Goal: Information Seeking & Learning: Learn about a topic

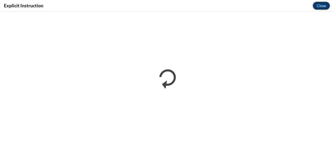
click at [319, 7] on button "Close" at bounding box center [321, 6] width 17 height 8
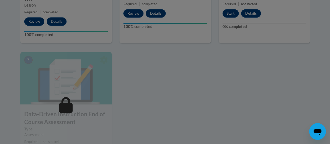
scroll to position [384, 0]
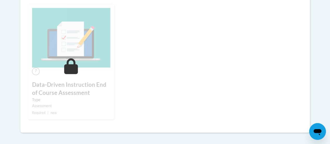
scroll to position [391, 0]
click at [89, 65] on img at bounding box center [71, 38] width 78 height 60
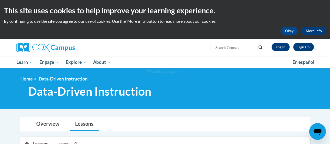
scroll to position [73, 0]
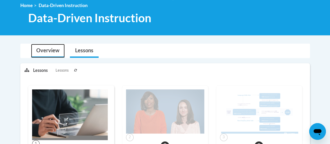
click at [46, 55] on link "Overview" at bounding box center [48, 51] width 34 height 14
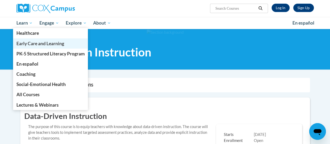
scroll to position [42, 0]
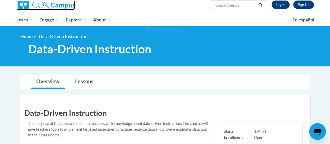
click at [40, 5] on img at bounding box center [45, 5] width 58 height 9
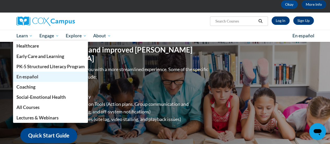
scroll to position [27, 0]
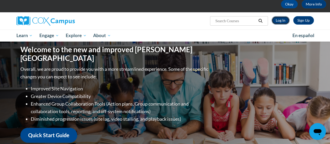
click at [282, 21] on link "Log In" at bounding box center [281, 20] width 18 height 8
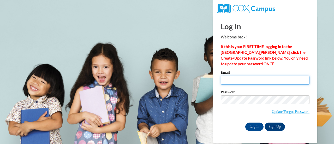
click at [248, 81] on input "Email" at bounding box center [265, 80] width 89 height 9
type input "courtney.thomas@rusd.org"
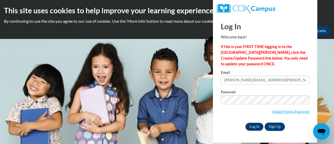
click at [254, 127] on input "Log In" at bounding box center [254, 126] width 18 height 8
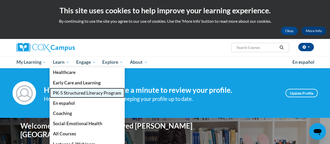
click at [71, 96] on link "PK-5 Structured Literacy Program" at bounding box center [87, 93] width 75 height 10
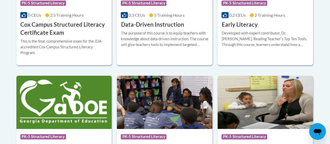
scroll to position [262, 0]
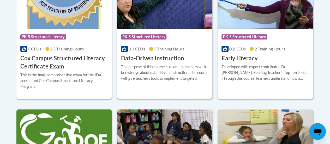
click at [162, 75] on div "The purpose of this course is to equip teachers with knowledge about data-drive…" at bounding box center [165, 72] width 88 height 17
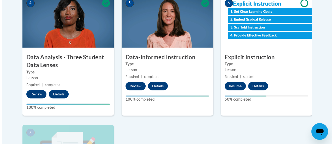
scroll to position [310, 0]
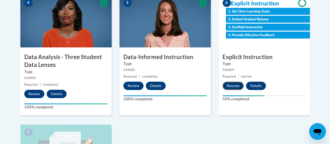
click at [235, 82] on button "Resume" at bounding box center [233, 85] width 21 height 8
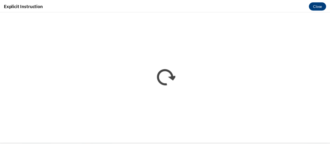
scroll to position [0, 0]
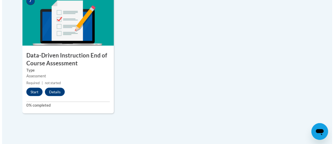
scroll to position [441, 0]
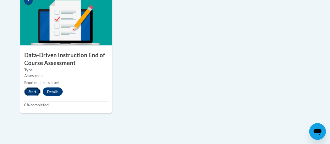
click at [36, 93] on button "Start" at bounding box center [32, 91] width 16 height 8
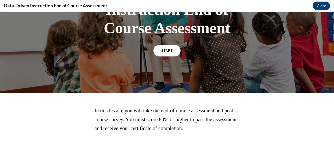
scroll to position [70, 0]
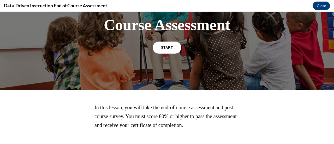
click at [163, 49] on link "START" at bounding box center [167, 48] width 28 height 12
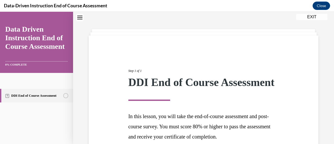
scroll to position [77, 0]
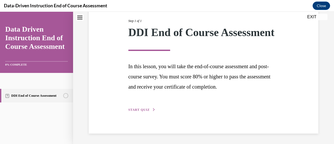
click at [144, 107] on div "Step 1 of 1 DDI End of Course Assessment In this lesson, you will take the end-…" at bounding box center [204, 60] width 159 height 106
click at [144, 110] on span "START QUIZ" at bounding box center [138, 110] width 21 height 4
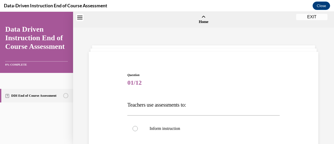
scroll to position [67, 0]
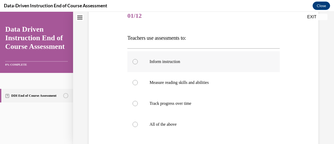
click at [160, 63] on p "Inform instruction" at bounding box center [208, 61] width 117 height 5
click at [138, 63] on input "Inform instruction" at bounding box center [135, 61] width 5 height 5
radio input "true"
click at [168, 125] on p "All of the above" at bounding box center [208, 124] width 117 height 5
click at [138, 125] on input "All of the above" at bounding box center [135, 124] width 5 height 5
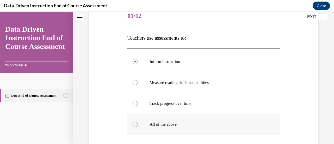
radio input "true"
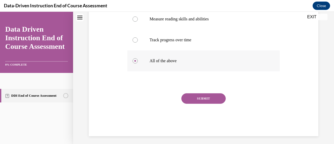
scroll to position [131, 0]
click at [209, 96] on button "SUBMIT" at bounding box center [204, 98] width 44 height 10
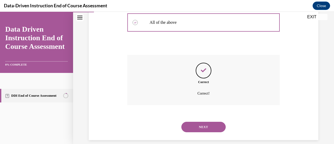
scroll to position [165, 0]
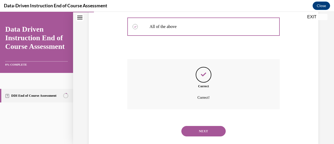
click at [211, 128] on button "NEXT" at bounding box center [204, 131] width 44 height 10
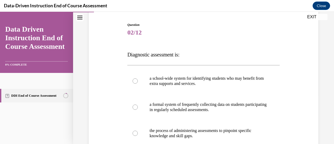
scroll to position [51, 0]
click at [193, 126] on label "the process of administering assessments to pinpoint specific knowledge and ski…" at bounding box center [203, 133] width 152 height 26
click at [138, 130] on input "the process of administering assessments to pinpoint specific knowledge and ski…" at bounding box center [135, 132] width 5 height 5
radio input "true"
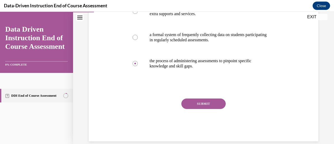
scroll to position [120, 0]
click at [207, 102] on button "SUBMIT" at bounding box center [204, 103] width 44 height 10
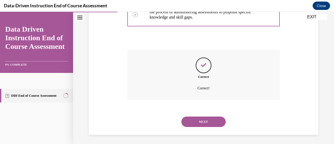
scroll to position [170, 0]
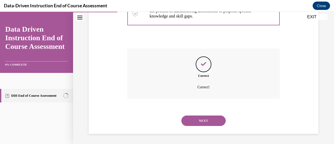
click at [206, 118] on button "NEXT" at bounding box center [204, 120] width 44 height 10
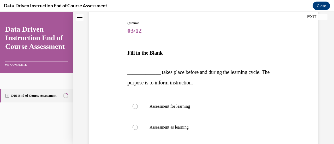
scroll to position [58, 0]
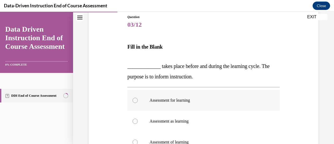
click at [174, 104] on label "Assessment for learning" at bounding box center [203, 100] width 152 height 21
click at [138, 103] on input "Assessment for learning" at bounding box center [135, 100] width 5 height 5
radio input "true"
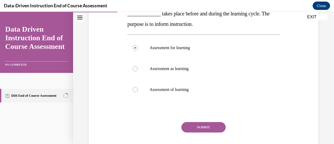
click at [202, 129] on button "SUBMIT" at bounding box center [204, 127] width 44 height 10
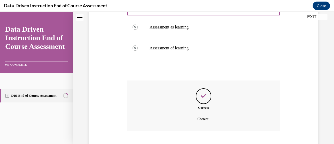
scroll to position [184, 0]
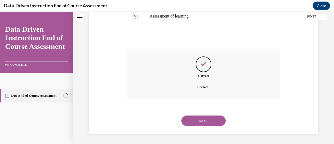
click at [213, 126] on div "NEXT" at bounding box center [203, 120] width 152 height 21
click at [212, 118] on button "NEXT" at bounding box center [204, 120] width 44 height 10
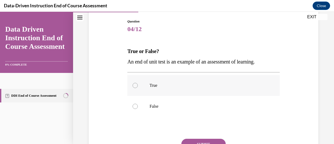
scroll to position [54, 0]
click at [148, 81] on label "True" at bounding box center [203, 85] width 152 height 21
click at [138, 83] on input "True" at bounding box center [135, 85] width 5 height 5
radio input "true"
click at [193, 140] on button "SUBMIT" at bounding box center [204, 143] width 44 height 10
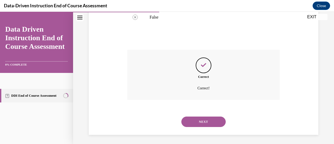
scroll to position [144, 0]
click at [207, 124] on button "NEXT" at bounding box center [204, 120] width 44 height 10
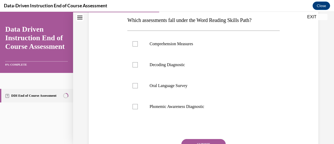
scroll to position [92, 0]
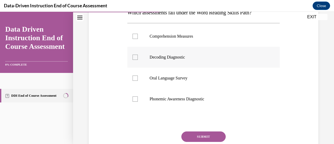
click at [161, 59] on p "Decoding Diagnostic" at bounding box center [208, 57] width 117 height 5
click at [138, 59] on input "Decoding Diagnostic" at bounding box center [135, 57] width 5 height 5
checkbox input "true"
click at [170, 99] on p "Phonemic Awareness Diagnostic" at bounding box center [208, 98] width 117 height 5
click at [138, 99] on input "Phonemic Awareness Diagnostic" at bounding box center [135, 98] width 5 height 5
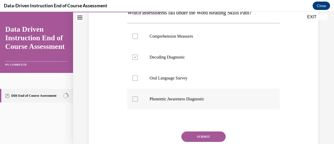
checkbox input "true"
click at [201, 137] on button "SUBMIT" at bounding box center [204, 136] width 44 height 10
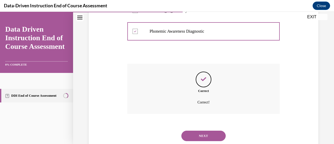
scroll to position [175, 0]
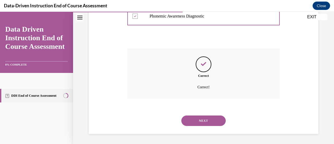
click at [208, 124] on button "NEXT" at bounding box center [204, 120] width 44 height 10
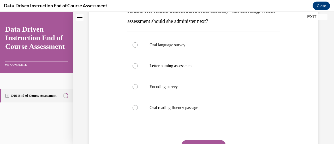
scroll to position [109, 0]
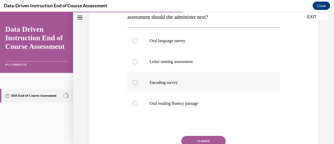
click at [169, 84] on p "Encoding survey" at bounding box center [208, 82] width 117 height 5
click at [138, 84] on input "Encoding survey" at bounding box center [135, 82] width 5 height 5
radio input "true"
click at [197, 138] on button "SUBMIT" at bounding box center [204, 141] width 44 height 10
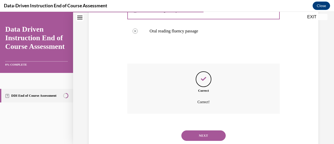
scroll to position [196, 0]
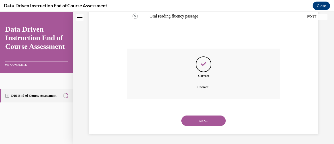
click at [206, 120] on button "NEXT" at bounding box center [204, 120] width 44 height 10
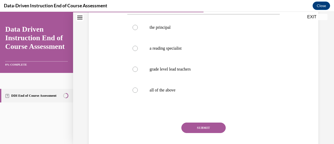
scroll to position [102, 0]
click at [171, 94] on label "all of the above" at bounding box center [203, 89] width 152 height 21
click at [138, 92] on input "all of the above" at bounding box center [135, 89] width 5 height 5
radio input "true"
click at [201, 129] on button "SUBMIT" at bounding box center [204, 127] width 44 height 10
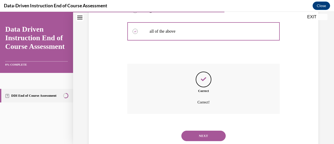
scroll to position [175, 0]
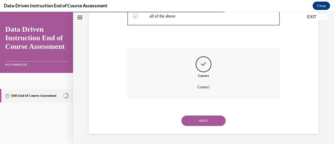
click at [202, 125] on button "NEXT" at bounding box center [204, 120] width 44 height 10
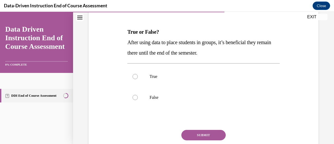
scroll to position [74, 0]
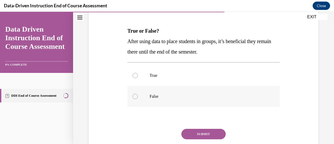
click at [163, 96] on p "False" at bounding box center [208, 96] width 117 height 5
click at [138, 96] on input "False" at bounding box center [135, 96] width 5 height 5
radio input "true"
click at [196, 127] on div "Question 08/12 True or False? After using data to place students in groups, it’…" at bounding box center [203, 85] width 152 height 173
click at [200, 133] on button "SUBMIT" at bounding box center [204, 134] width 44 height 10
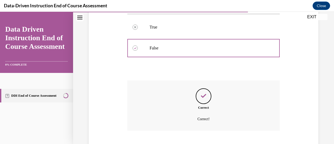
scroll to position [154, 0]
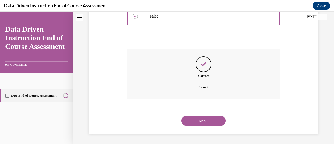
click at [207, 118] on button "NEXT" at bounding box center [204, 120] width 44 height 10
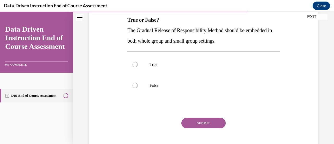
scroll to position [95, 0]
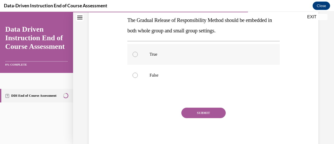
click at [144, 55] on label "True" at bounding box center [203, 54] width 152 height 21
click at [138, 55] on input "True" at bounding box center [135, 54] width 5 height 5
radio input "true"
click at [210, 112] on button "SUBMIT" at bounding box center [204, 113] width 44 height 10
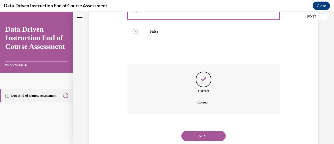
scroll to position [154, 0]
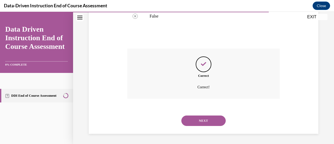
click at [209, 119] on button "NEXT" at bounding box center [204, 120] width 44 height 10
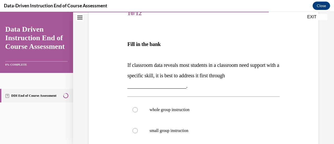
scroll to position [70, 0]
click at [158, 106] on label "whole group instruction" at bounding box center [203, 109] width 152 height 21
click at [138, 107] on input "whole group instruction" at bounding box center [135, 109] width 5 height 5
radio input "true"
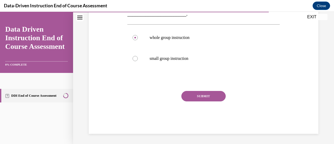
click at [195, 101] on div "SUBMIT" at bounding box center [203, 104] width 152 height 26
click at [197, 97] on button "SUBMIT" at bounding box center [204, 96] width 44 height 10
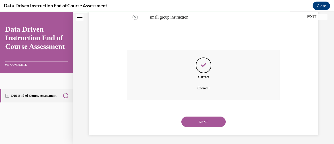
scroll to position [184, 0]
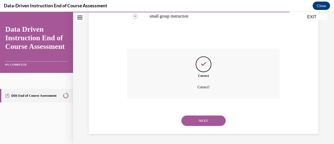
click at [203, 118] on button "NEXT" at bounding box center [204, 120] width 44 height 10
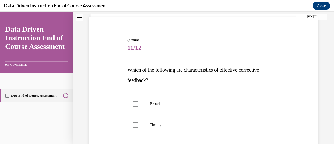
scroll to position [40, 0]
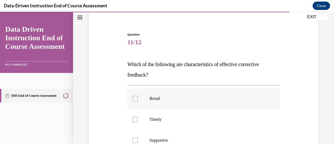
click at [159, 96] on p "Broad" at bounding box center [208, 98] width 117 height 5
click at [138, 96] on input "Broad" at bounding box center [135, 98] width 5 height 5
checkbox input "true"
click at [161, 120] on p "Timely" at bounding box center [208, 119] width 117 height 5
click at [138, 120] on input "Timely" at bounding box center [135, 119] width 5 height 5
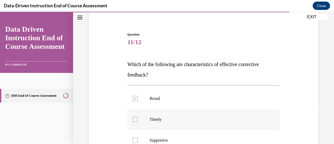
checkbox input "true"
click at [157, 101] on p "Broad" at bounding box center [208, 98] width 117 height 5
click at [138, 101] on input "Broad" at bounding box center [135, 98] width 5 height 5
checkbox input "false"
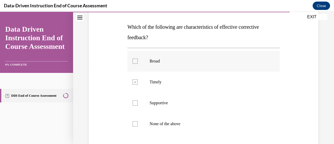
scroll to position [87, 0]
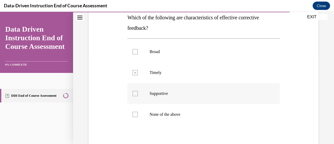
click at [158, 92] on p "Supportive" at bounding box center [208, 93] width 117 height 5
click at [138, 92] on input "Supportive" at bounding box center [135, 93] width 5 height 5
checkbox input "true"
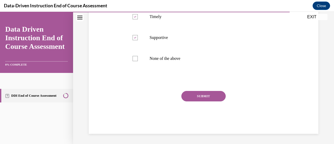
click at [209, 94] on button "SUBMIT" at bounding box center [204, 96] width 44 height 10
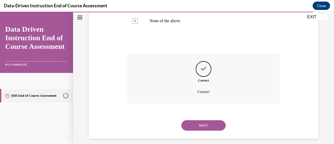
scroll to position [185, 0]
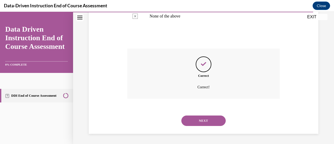
click at [209, 118] on button "NEXT" at bounding box center [204, 120] width 44 height 10
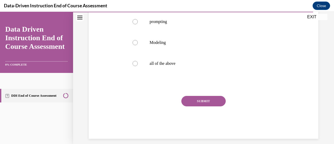
scroll to position [154, 0]
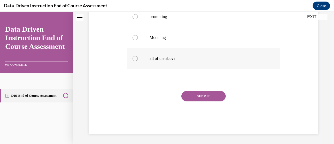
click at [169, 67] on label "all of the above" at bounding box center [203, 58] width 152 height 21
click at [138, 61] on input "all of the above" at bounding box center [135, 58] width 5 height 5
radio input "true"
click at [203, 99] on button "SUBMIT" at bounding box center [204, 96] width 44 height 10
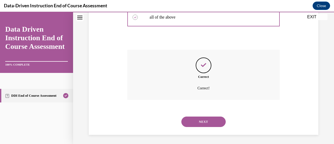
scroll to position [196, 0]
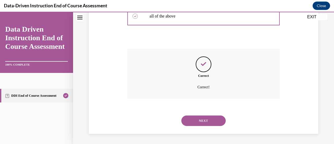
click at [206, 115] on button "NEXT" at bounding box center [204, 120] width 44 height 10
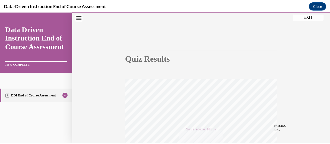
scroll to position [135, 0]
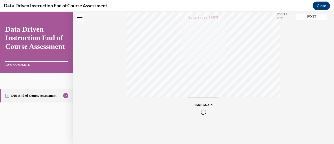
click at [319, 8] on button "Close" at bounding box center [321, 6] width 17 height 8
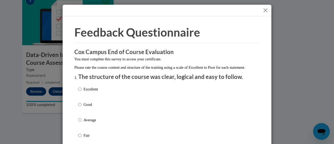
click at [262, 11] on button "Close" at bounding box center [265, 10] width 7 height 7
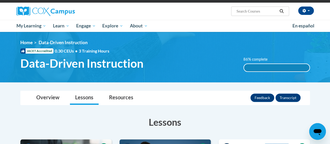
scroll to position [36, 0]
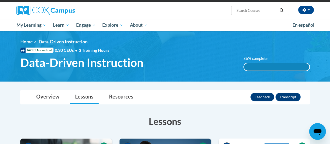
scroll to position [52, 0]
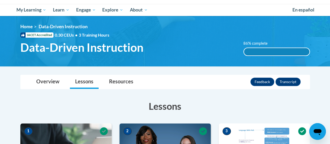
click at [264, 54] on div "86% complete" at bounding box center [277, 51] width 66 height 7
click at [43, 84] on link "Overview" at bounding box center [48, 82] width 34 height 14
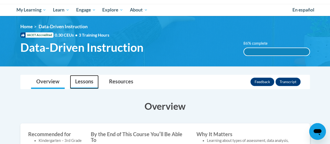
click at [78, 85] on link "Lessons" at bounding box center [84, 82] width 29 height 14
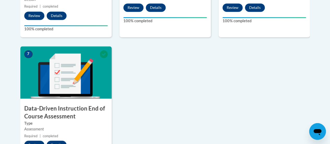
scroll to position [390, 0]
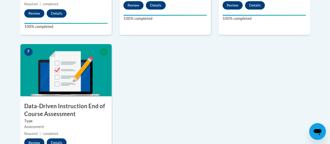
click at [78, 85] on img at bounding box center [65, 70] width 91 height 52
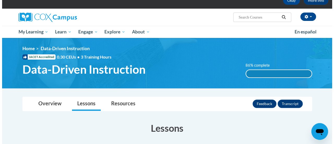
scroll to position [27, 0]
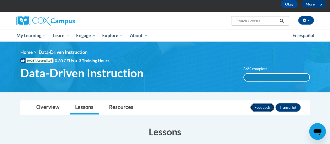
click at [266, 109] on button "Feedback" at bounding box center [263, 107] width 24 height 8
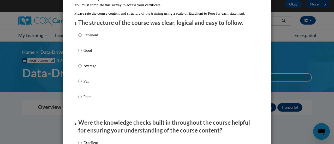
click at [87, 53] on p "Good" at bounding box center [91, 51] width 14 height 6
click at [82, 53] on input "Good" at bounding box center [79, 51] width 3 height 6
radio input "true"
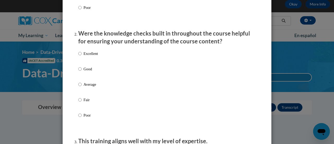
scroll to position [144, 0]
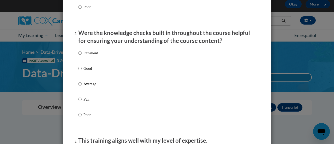
click at [83, 64] on label "Excellent" at bounding box center [88, 57] width 20 height 14
click at [82, 56] on input "Excellent" at bounding box center [79, 53] width 3 height 6
radio input "true"
click at [83, 64] on label "Excellent" at bounding box center [88, 57] width 20 height 14
click at [82, 56] on input "Excellent" at bounding box center [79, 53] width 3 height 6
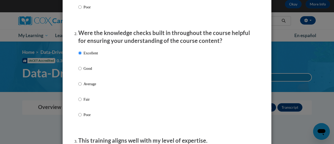
click at [86, 71] on p "Good" at bounding box center [91, 69] width 14 height 6
click at [82, 71] on input "Good" at bounding box center [79, 69] width 3 height 6
radio input "true"
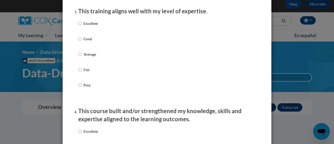
scroll to position [273, 0]
click at [90, 50] on label "Good" at bounding box center [88, 43] width 20 height 14
click at [82, 42] on input "Good" at bounding box center [79, 39] width 3 height 6
radio input "true"
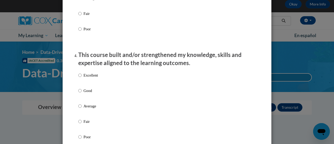
scroll to position [330, 0]
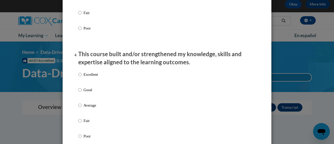
click at [89, 93] on p "Good" at bounding box center [91, 90] width 14 height 6
click at [82, 93] on input "Good" at bounding box center [79, 90] width 3 height 6
radio input "true"
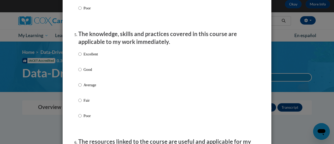
click at [89, 72] on p "Good" at bounding box center [91, 70] width 14 height 6
click at [82, 72] on input "Good" at bounding box center [79, 70] width 3 height 6
radio input "true"
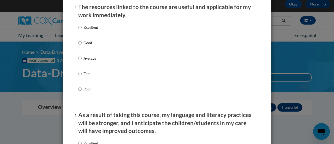
scroll to position [593, 0]
click at [86, 45] on p "Good" at bounding box center [91, 43] width 14 height 6
click at [82, 45] on input "Good" at bounding box center [79, 43] width 3 height 6
radio input "true"
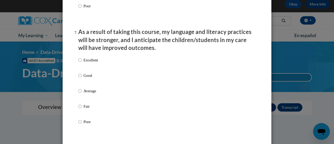
scroll to position [692, 0]
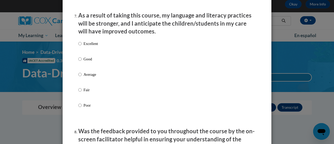
click at [86, 62] on p "Good" at bounding box center [91, 59] width 14 height 6
click at [82, 62] on input "Good" at bounding box center [79, 59] width 3 height 6
radio input "true"
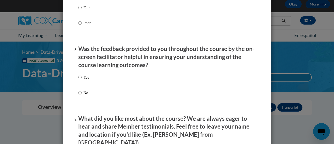
scroll to position [788, 0]
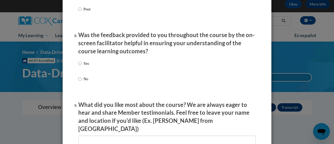
click at [83, 72] on label "Yes" at bounding box center [83, 68] width 11 height 14
click at [82, 66] on input "Yes" at bounding box center [79, 64] width 3 height 6
radio input "true"
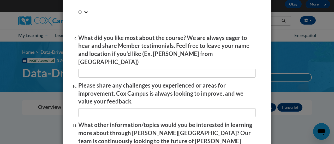
scroll to position [856, 0]
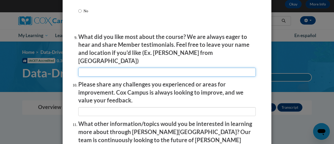
click at [86, 70] on input "textbox" at bounding box center [167, 72] width 178 height 9
type input "examples"
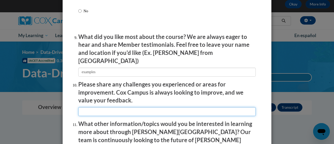
click at [118, 109] on input "textbox" at bounding box center [167, 111] width 178 height 9
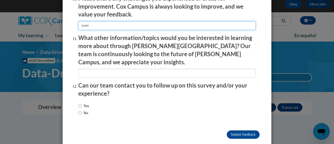
scroll to position [942, 0]
type input "none"
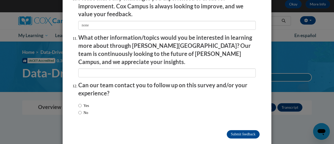
click at [83, 110] on label "No" at bounding box center [83, 113] width 10 height 6
click at [82, 110] on input "No" at bounding box center [79, 113] width 3 height 6
radio input "true"
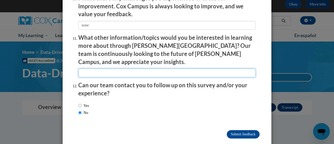
click at [96, 68] on input "textbox" at bounding box center [167, 72] width 178 height 9
type input "vocab"
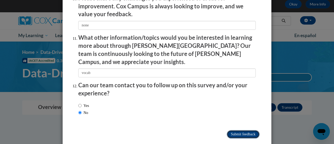
click at [238, 130] on input "Submit feedback" at bounding box center [243, 134] width 33 height 8
click at [238, 130] on input "Submitting" at bounding box center [243, 134] width 33 height 8
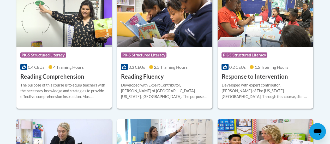
scroll to position [519, 0]
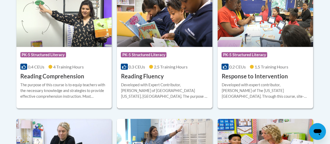
click at [179, 86] on div "Developed with Expert Contributor, [PERSON_NAME] of [GEOGRAPHIC_DATA][US_STATE]…" at bounding box center [165, 90] width 88 height 17
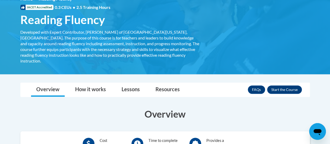
scroll to position [43, 0]
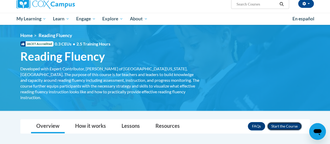
click at [277, 122] on button "Enroll" at bounding box center [284, 126] width 35 height 8
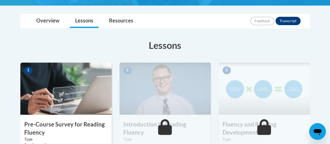
scroll to position [113, 0]
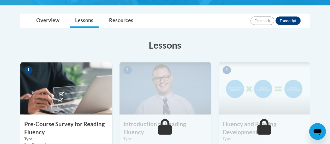
click at [54, 101] on img at bounding box center [65, 88] width 91 height 52
click at [62, 93] on img at bounding box center [65, 88] width 91 height 52
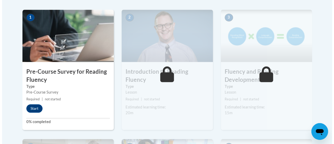
scroll to position [166, 0]
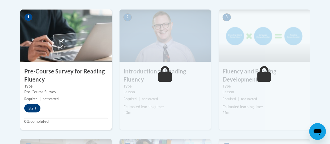
click at [62, 93] on div "Pre-Course Survey" at bounding box center [66, 92] width 84 height 6
click at [33, 109] on button "Start" at bounding box center [32, 108] width 16 height 8
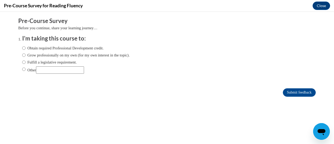
scroll to position [0, 0]
click at [29, 67] on label "Other" at bounding box center [53, 69] width 62 height 7
click at [26, 67] on input "Other" at bounding box center [23, 69] width 3 height 6
radio input "true"
click at [301, 93] on input "Submit feedback" at bounding box center [299, 92] width 33 height 8
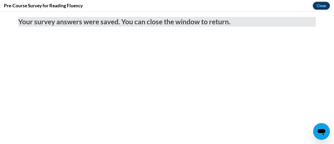
click at [320, 4] on button "Close" at bounding box center [321, 6] width 17 height 8
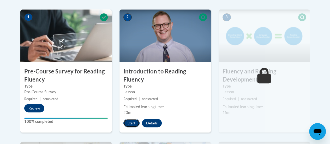
click at [133, 119] on button "Start" at bounding box center [132, 123] width 16 height 8
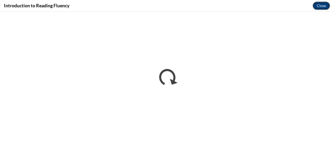
click at [324, 8] on button "Close" at bounding box center [321, 6] width 17 height 8
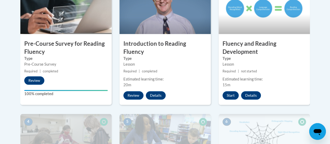
scroll to position [194, 0]
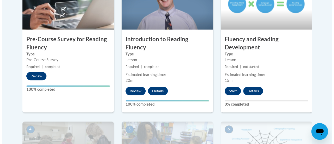
scroll to position [199, 0]
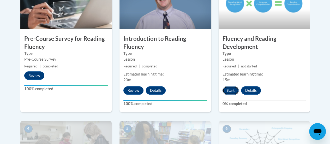
click at [232, 90] on button "Start" at bounding box center [231, 90] width 16 height 8
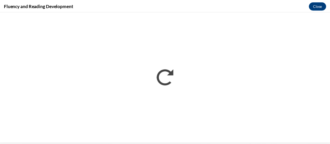
scroll to position [0, 0]
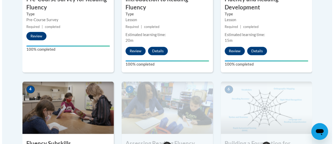
scroll to position [331, 0]
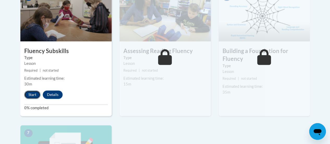
click at [34, 96] on button "Start" at bounding box center [32, 94] width 16 height 8
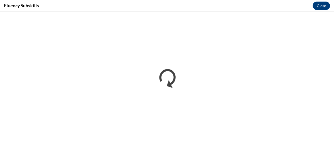
scroll to position [0, 0]
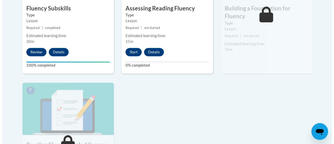
scroll to position [372, 0]
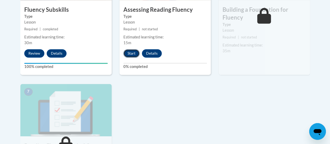
click at [135, 55] on button "Start" at bounding box center [132, 53] width 16 height 8
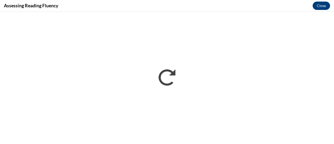
scroll to position [0, 0]
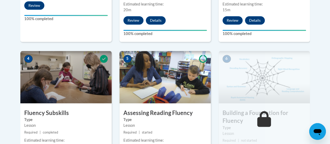
scroll to position [289, 0]
